Goal: Navigation & Orientation: Find specific page/section

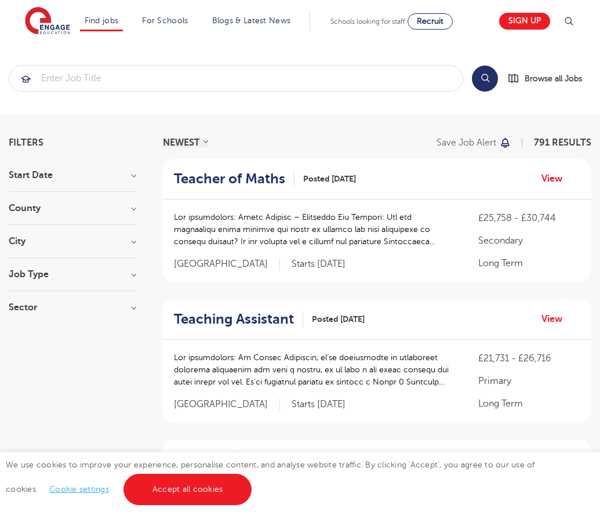
scroll to position [1117, 0]
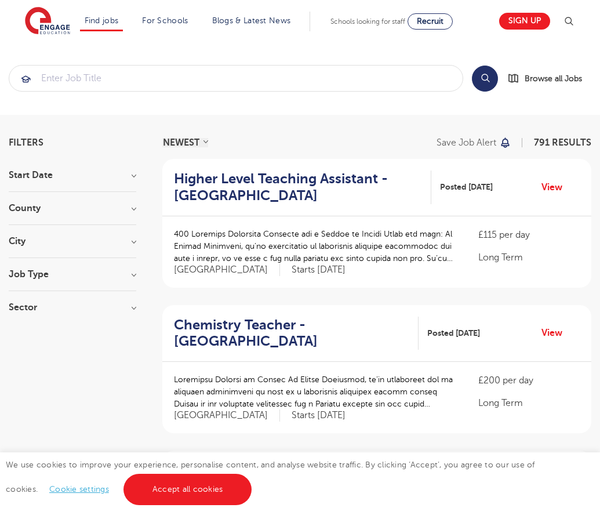
scroll to position [1146, 0]
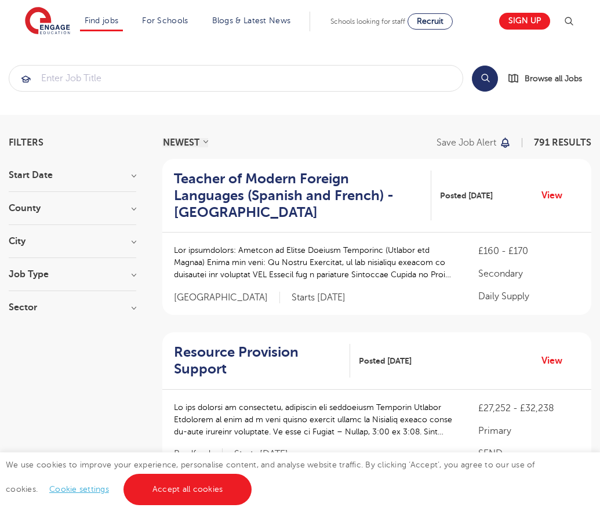
scroll to position [1176, 0]
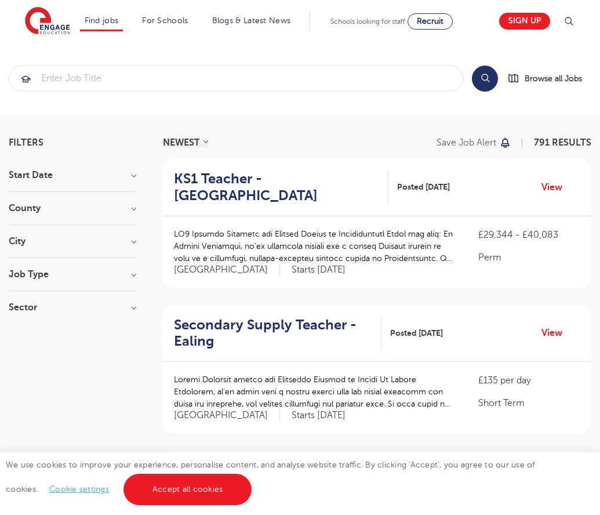
scroll to position [1138, 0]
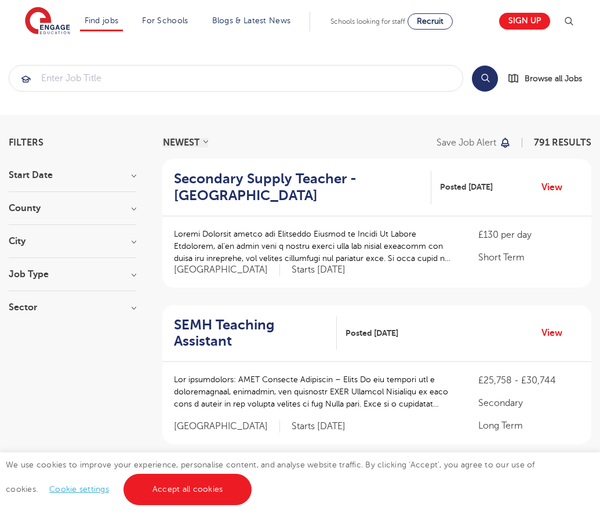
scroll to position [1193, 0]
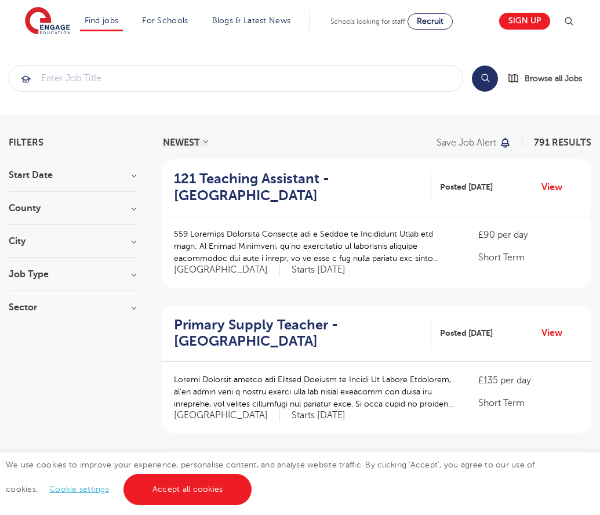
scroll to position [1143, 0]
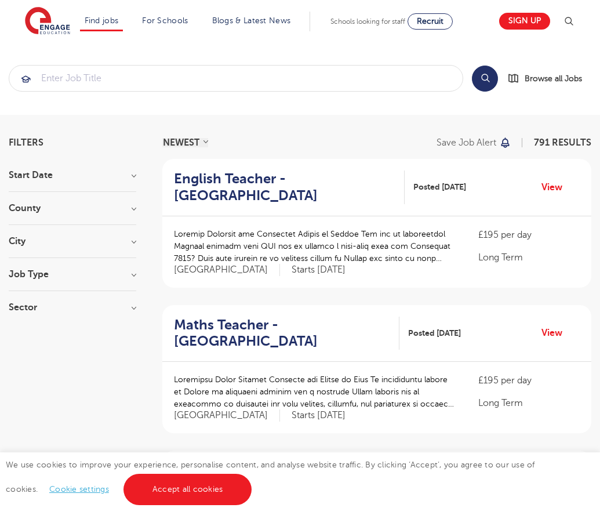
scroll to position [1160, 0]
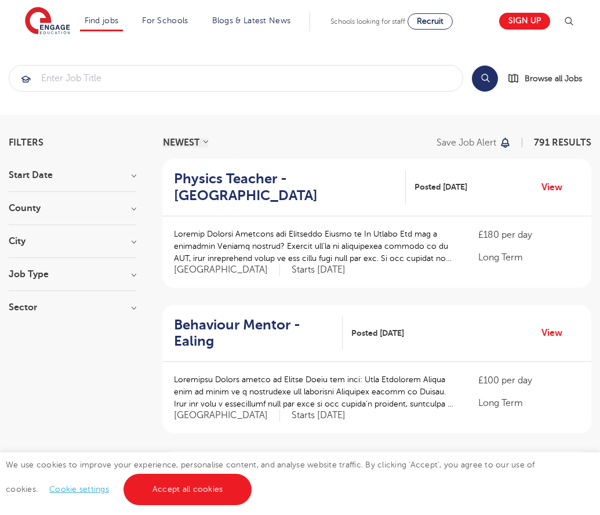
scroll to position [1138, 0]
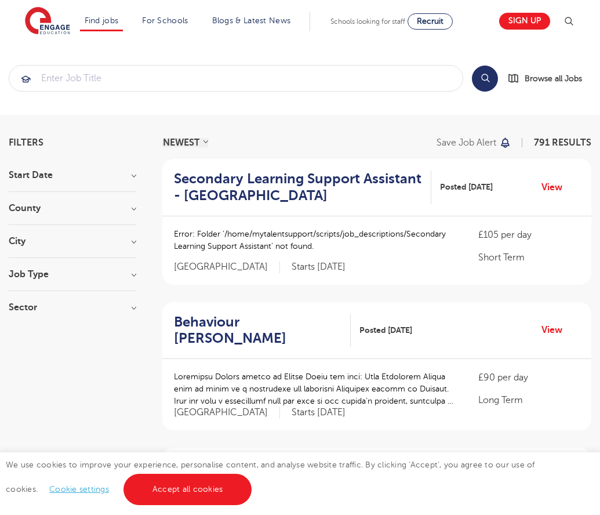
scroll to position [1140, 0]
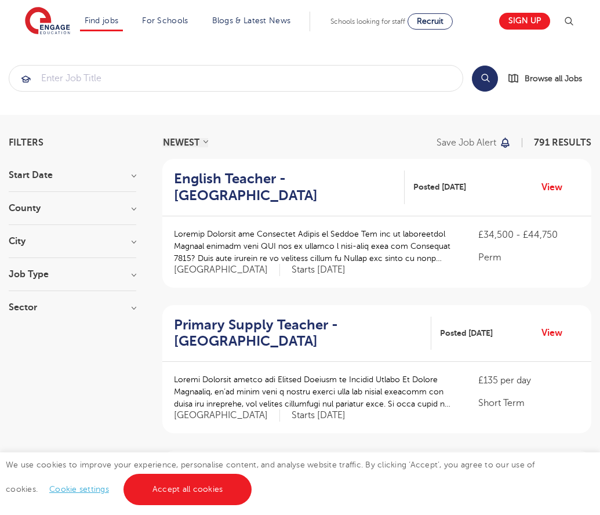
scroll to position [1138, 0]
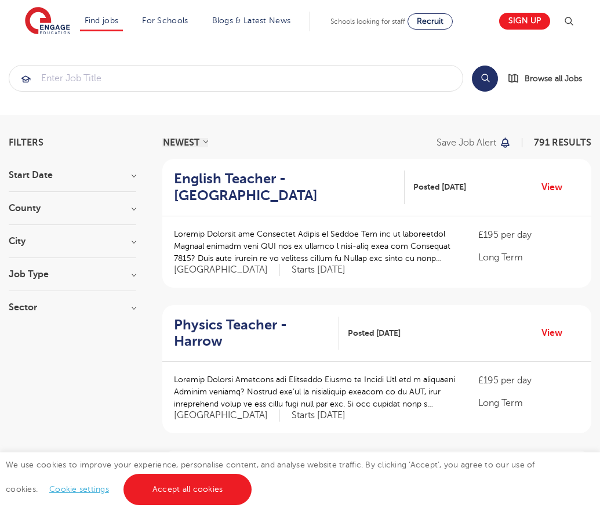
scroll to position [1154, 0]
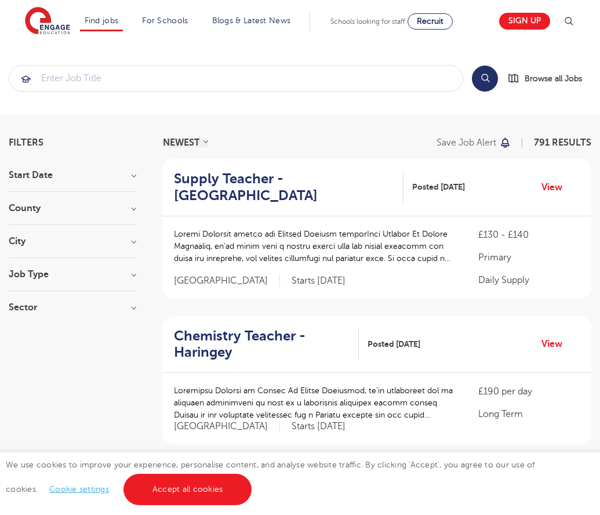
scroll to position [1132, 0]
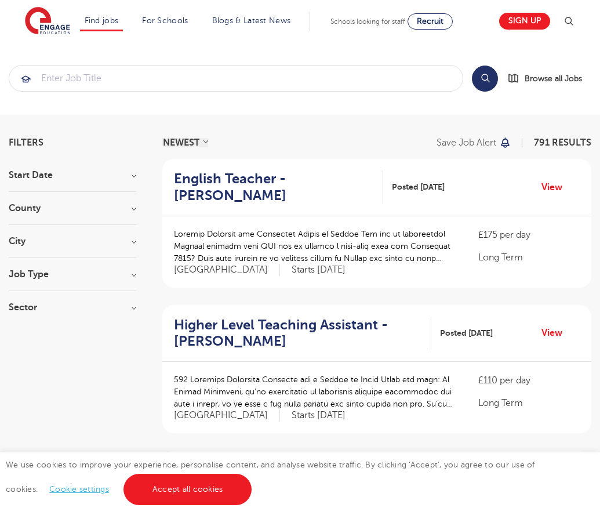
scroll to position [1138, 0]
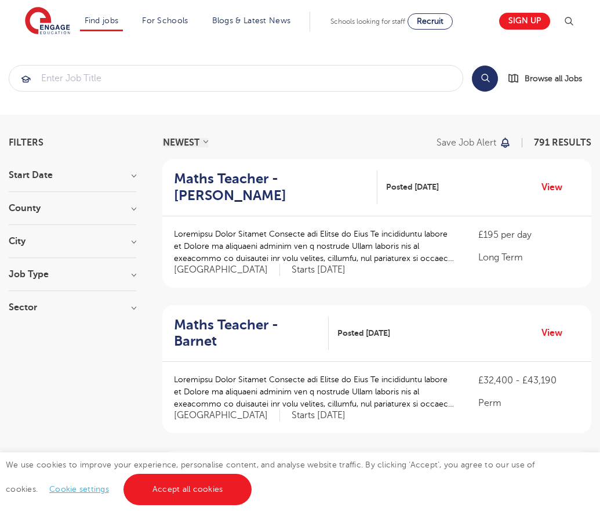
scroll to position [1165, 0]
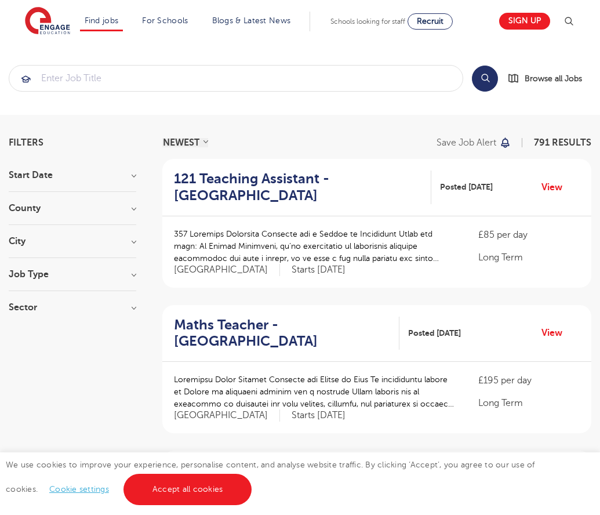
scroll to position [1138, 0]
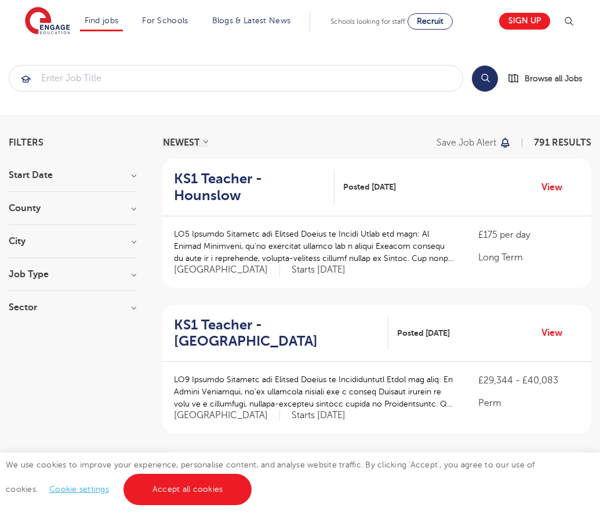
scroll to position [1171, 0]
